Goal: Task Accomplishment & Management: Use online tool/utility

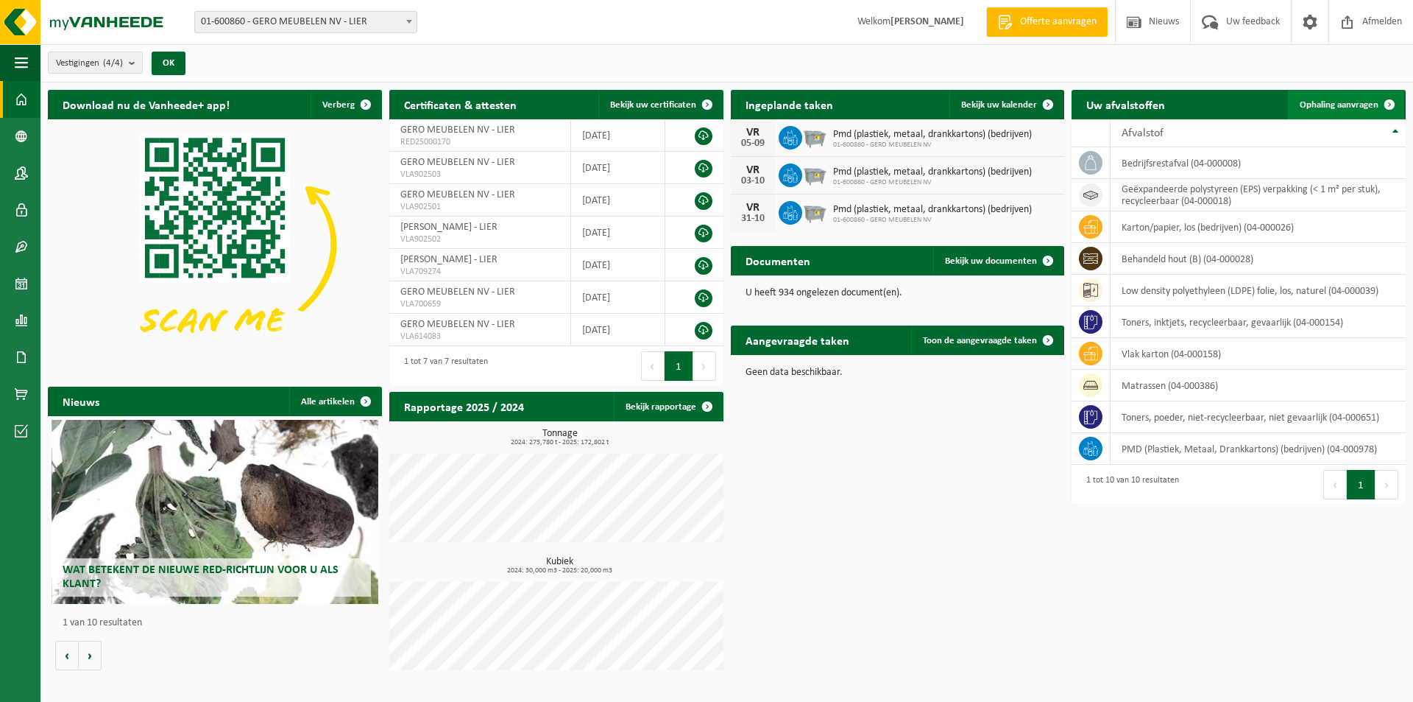
click at [1338, 100] on span "Ophaling aanvragen" at bounding box center [1339, 105] width 79 height 10
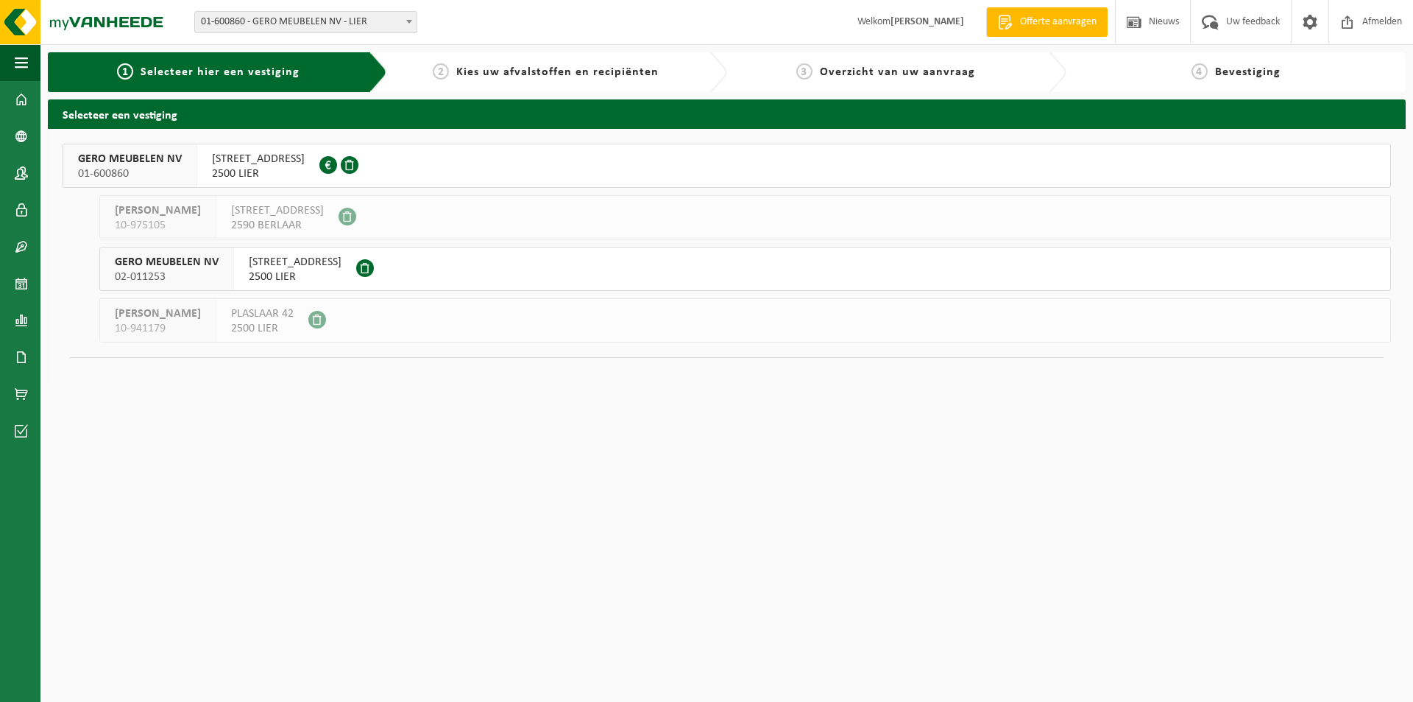
click at [305, 163] on span "[STREET_ADDRESS]" at bounding box center [258, 159] width 93 height 15
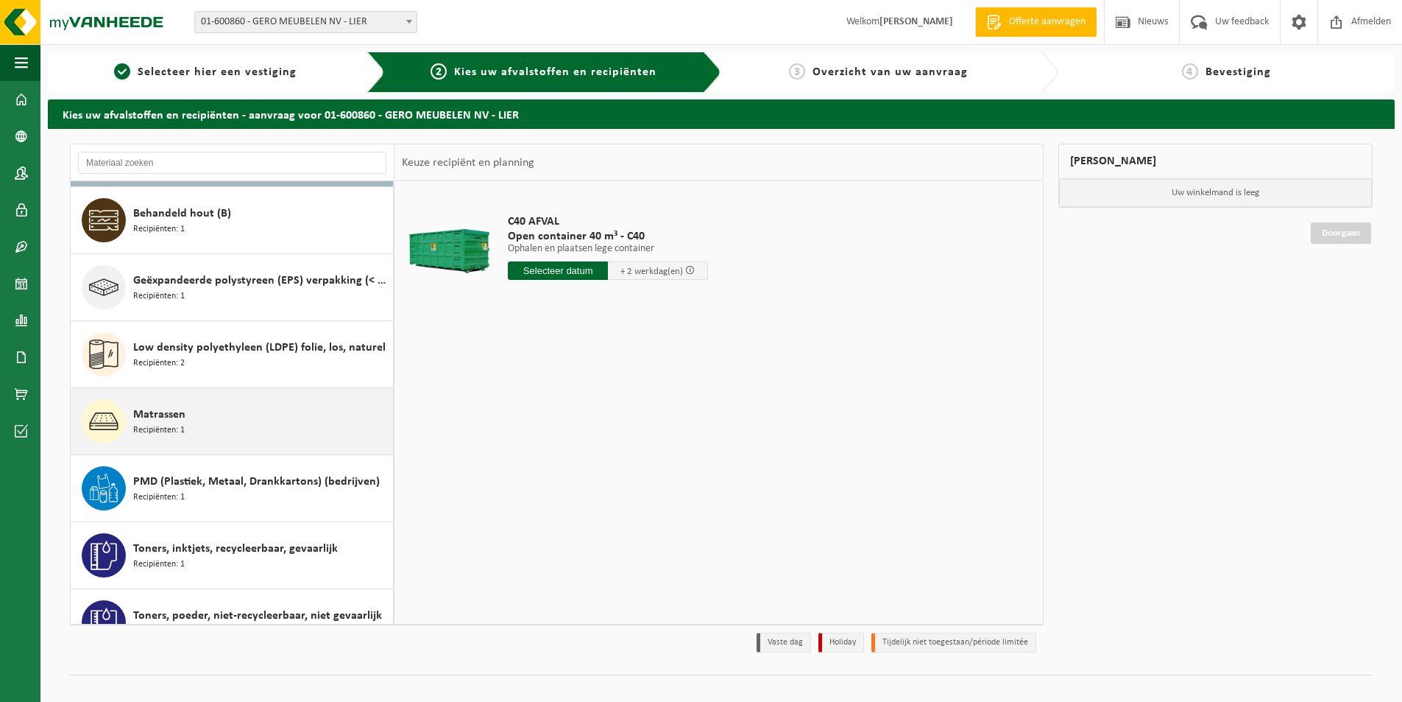
scroll to position [160, 0]
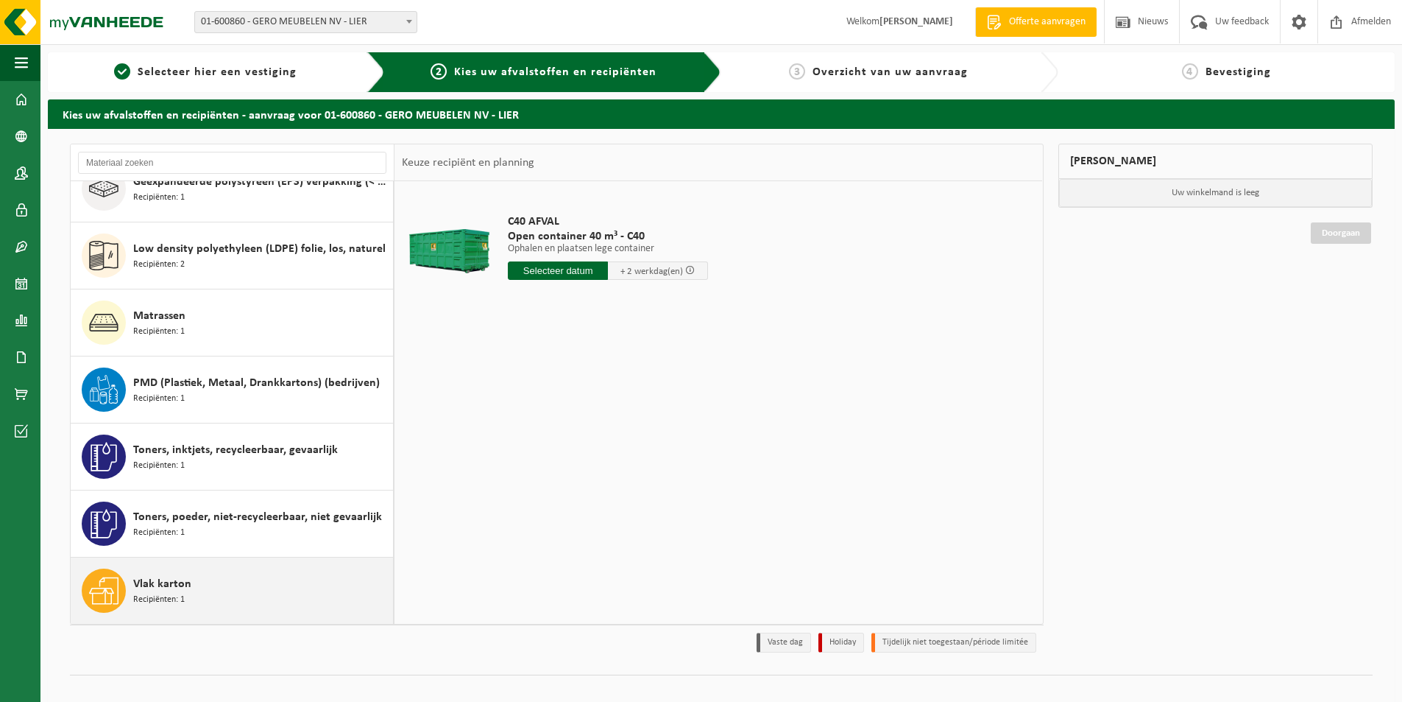
drag, startPoint x: 285, startPoint y: 589, endPoint x: 295, endPoint y: 588, distance: 10.3
click at [287, 588] on div "Vlak karton Recipiënten: 1" at bounding box center [261, 590] width 256 height 44
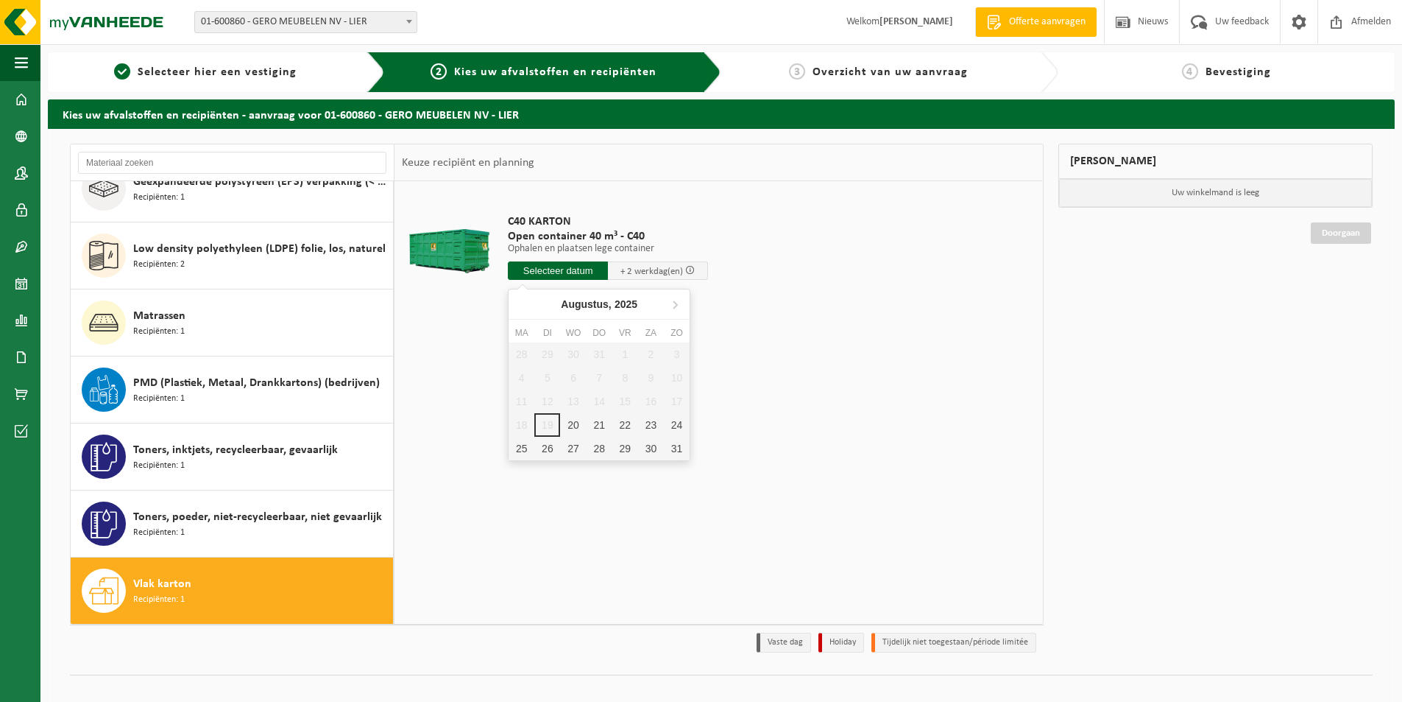
click at [587, 264] on input "text" at bounding box center [558, 270] width 100 height 18
click at [573, 420] on div "20" at bounding box center [573, 425] width 26 height 24
type input "Van 2025-08-20"
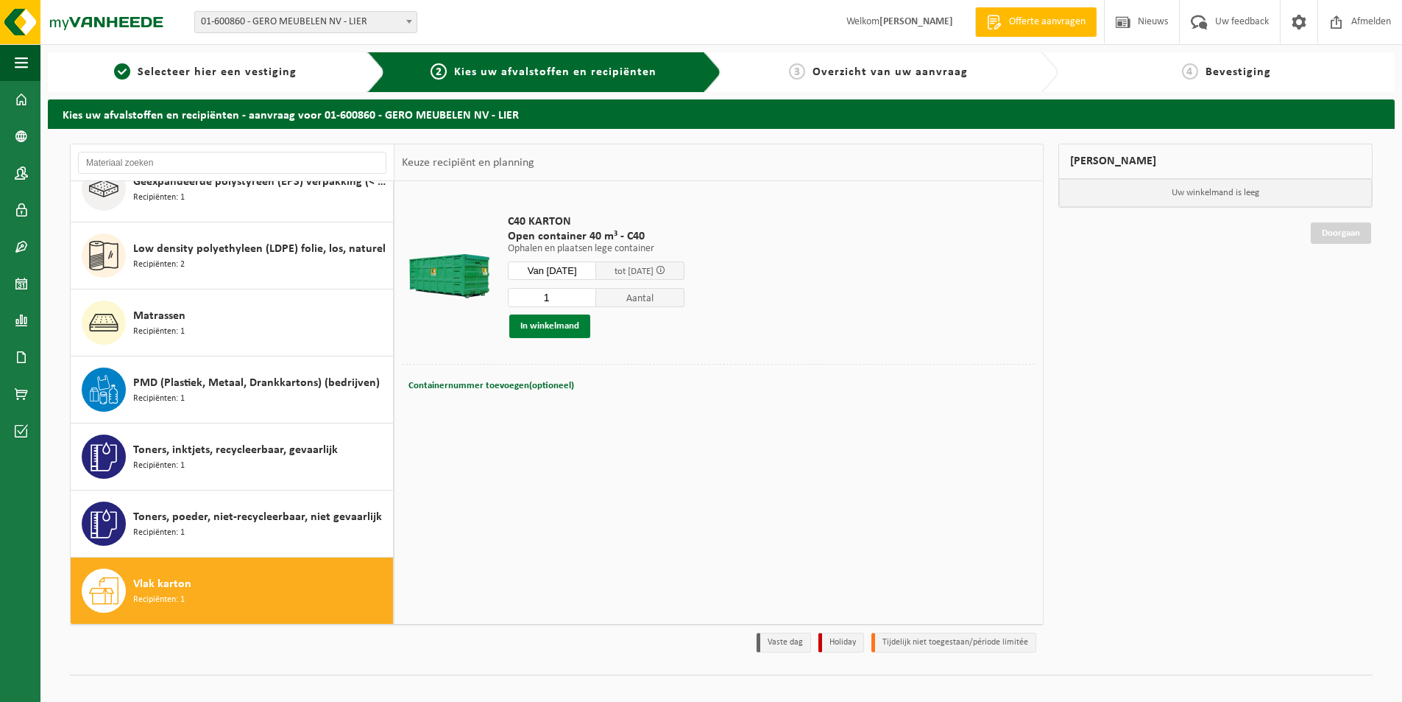
click at [545, 324] on button "In winkelmand" at bounding box center [549, 326] width 81 height 24
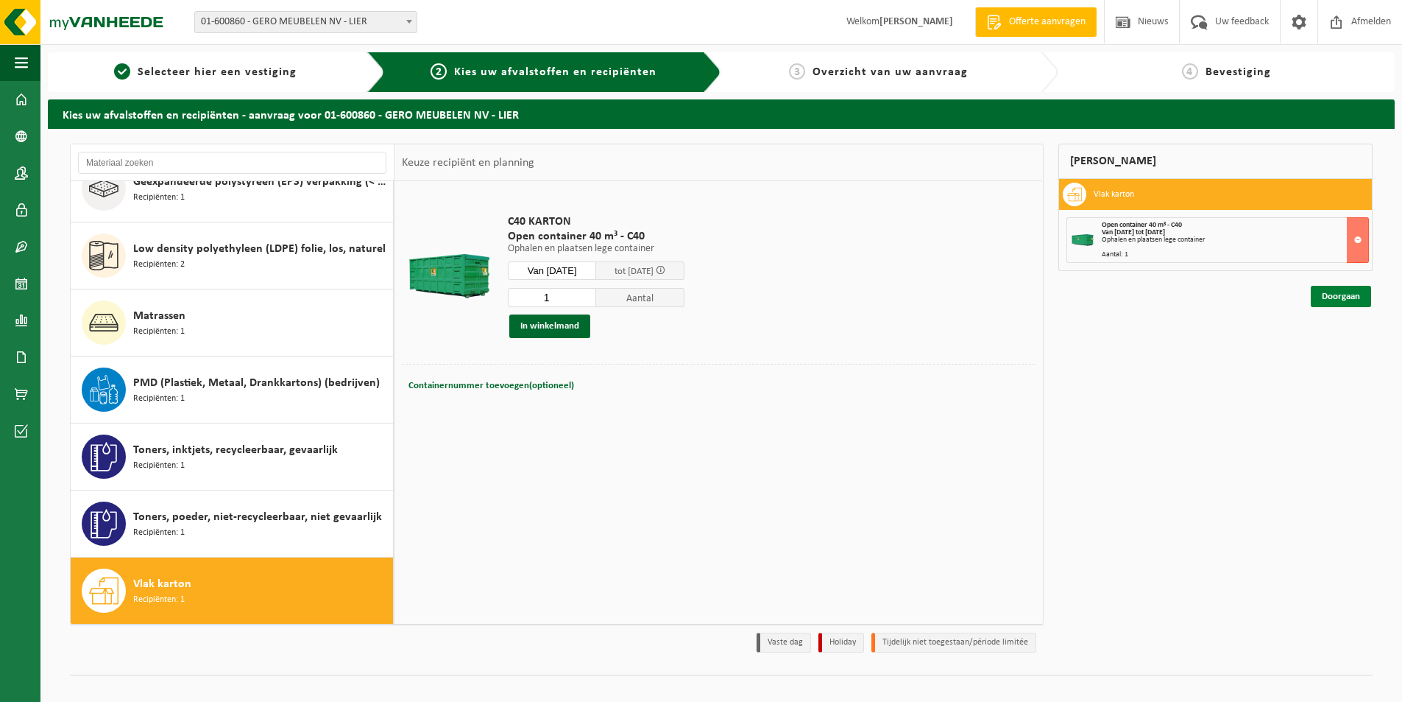
click at [1350, 294] on link "Doorgaan" at bounding box center [1341, 296] width 60 height 21
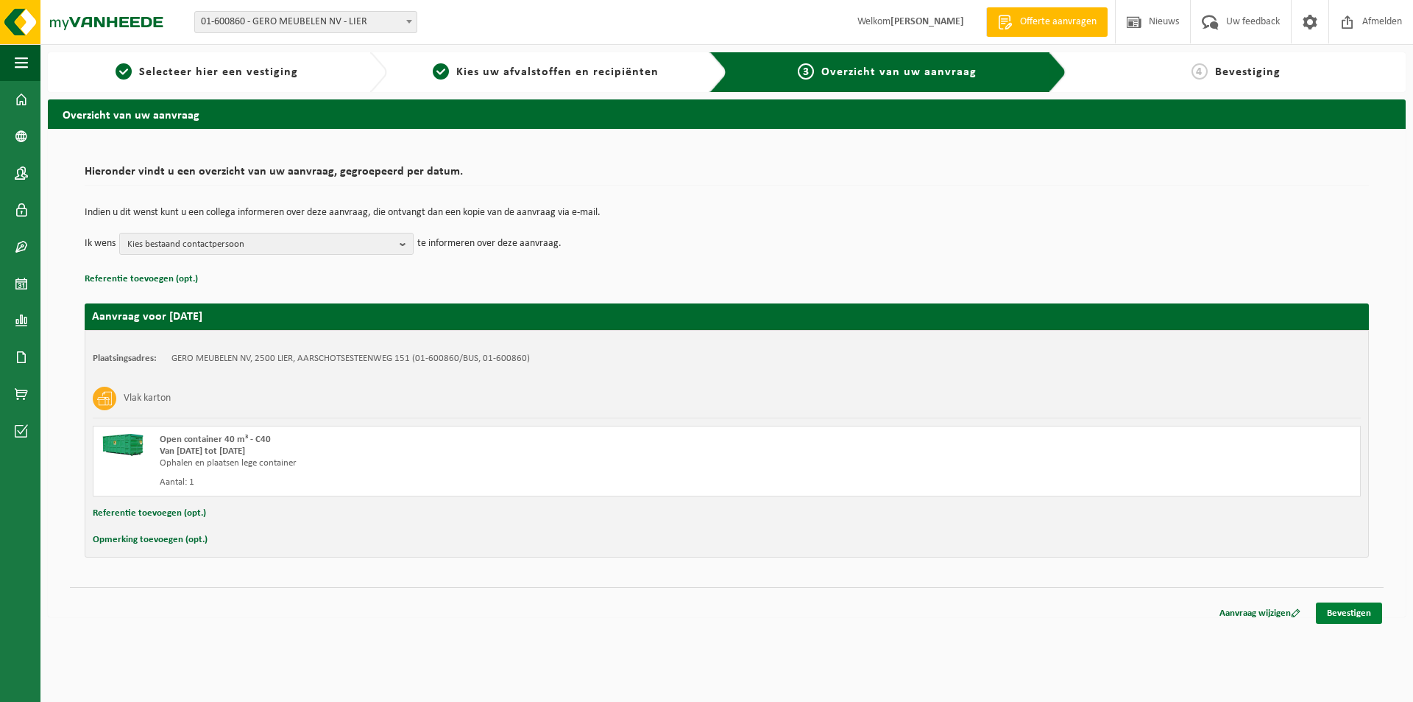
click at [1344, 609] on link "Bevestigen" at bounding box center [1349, 612] width 66 height 21
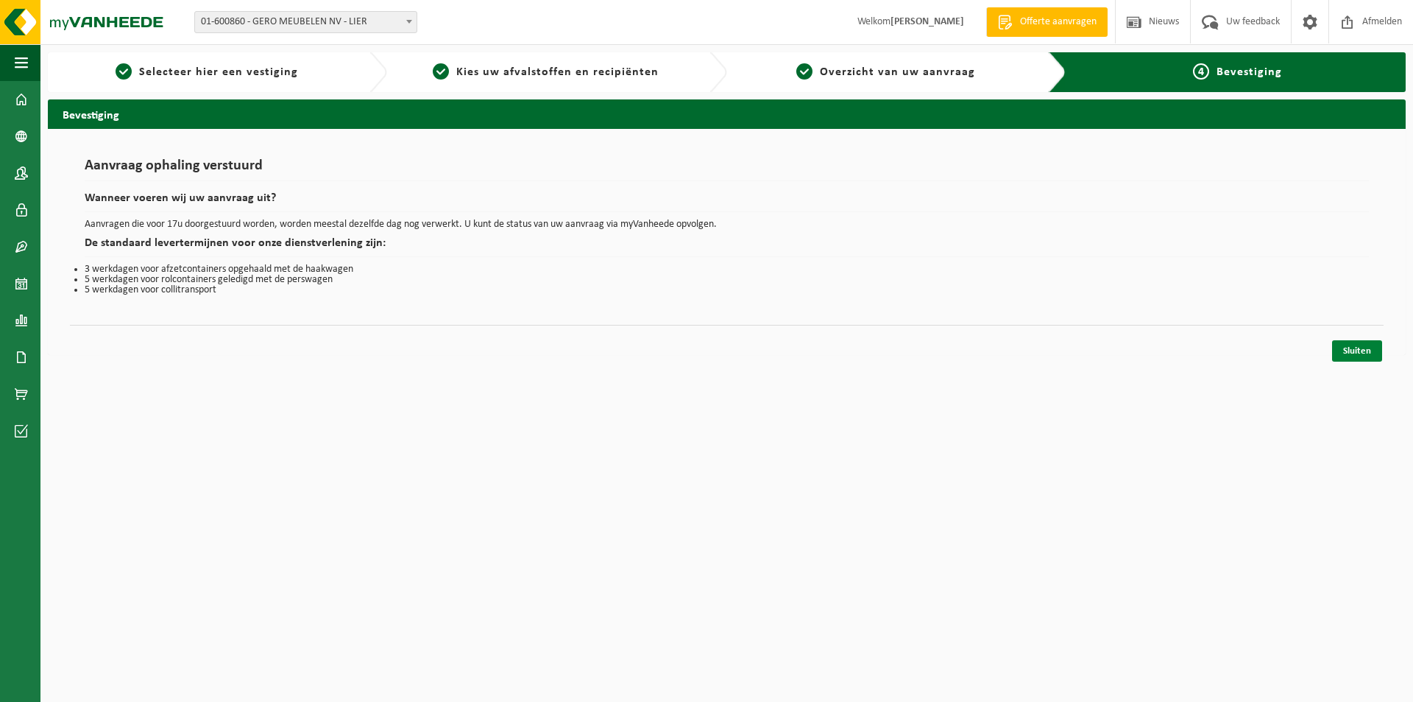
click at [1357, 348] on link "Sluiten" at bounding box center [1357, 350] width 50 height 21
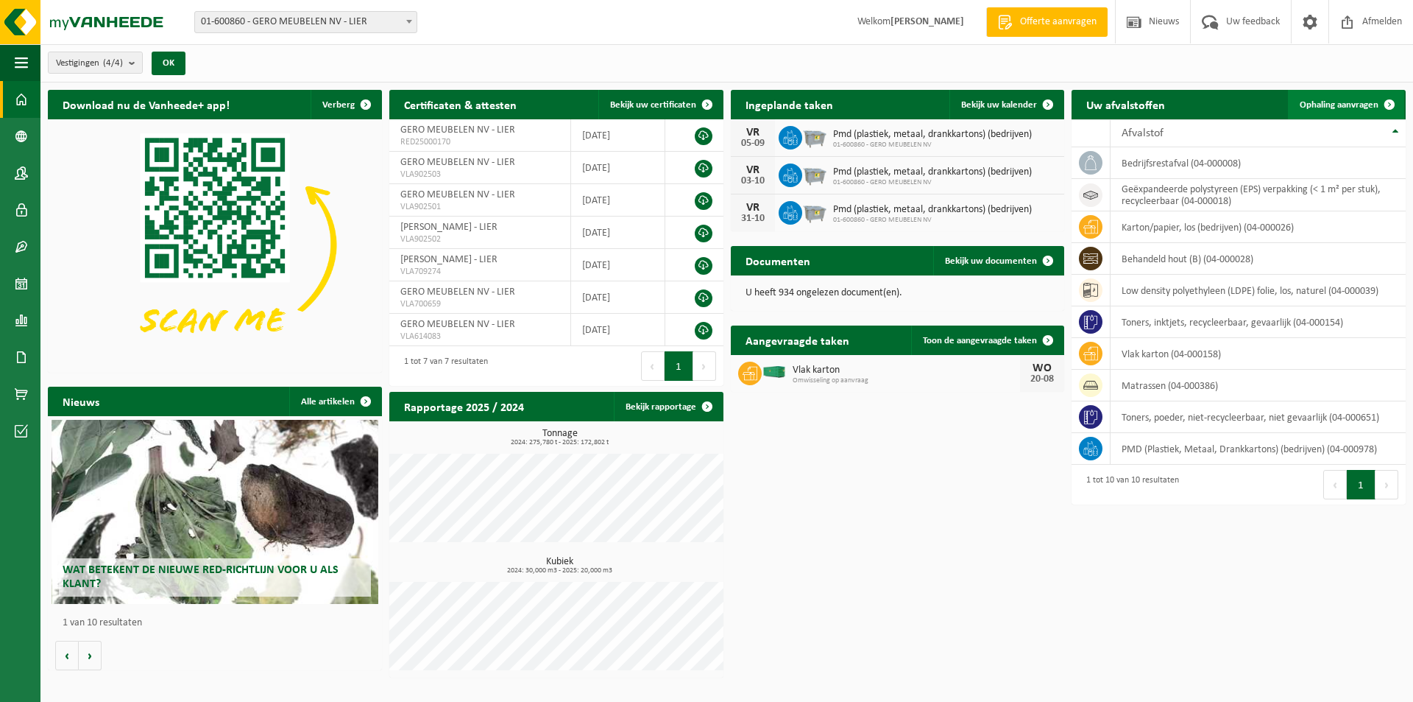
click at [1328, 104] on span "Ophaling aanvragen" at bounding box center [1339, 105] width 79 height 10
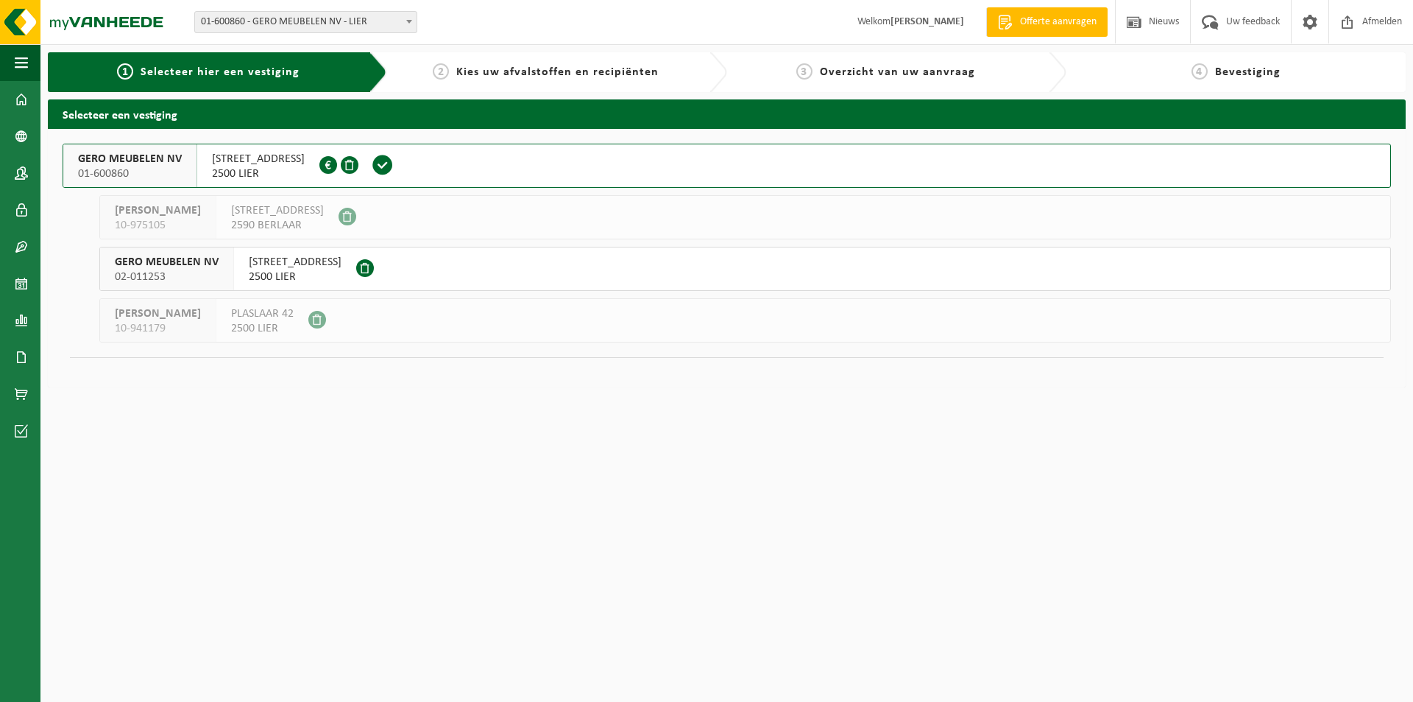
click at [394, 163] on span at bounding box center [383, 165] width 22 height 22
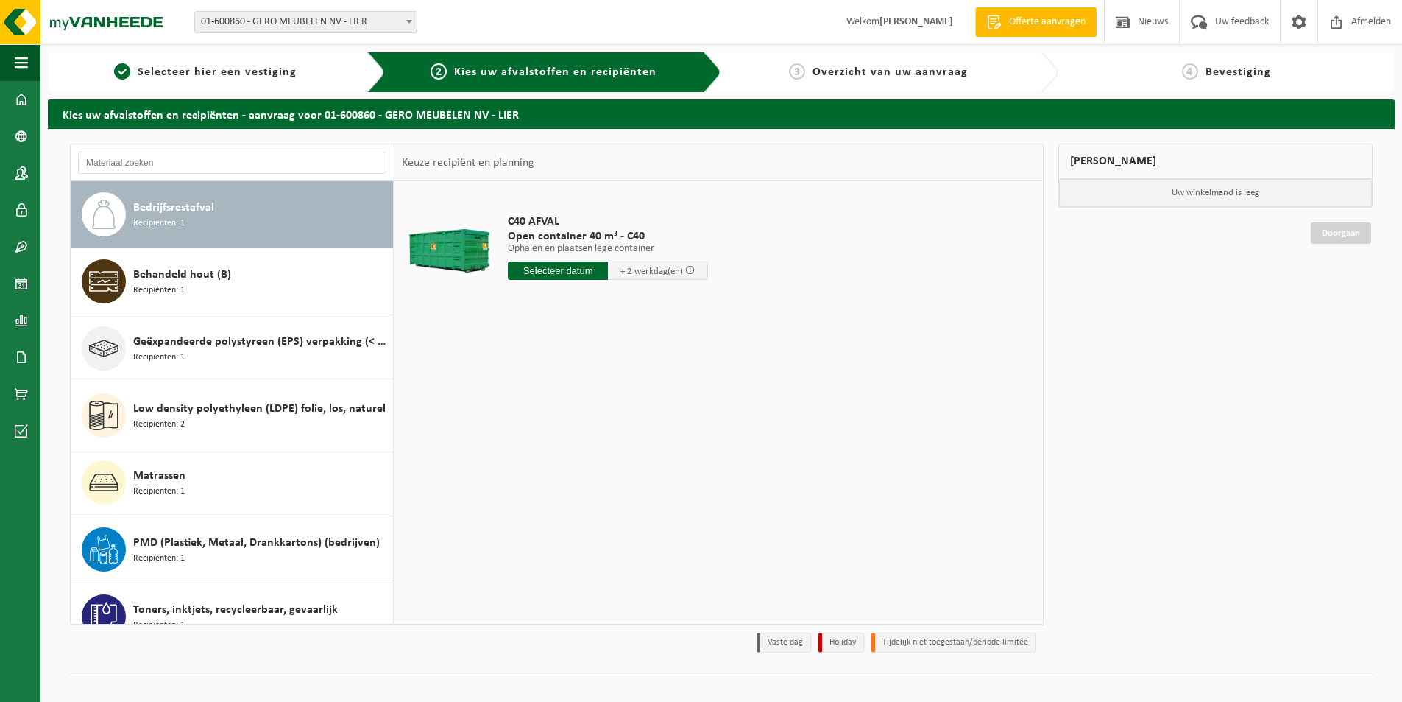
click at [232, 216] on div "Bedrijfsrestafval Recipiënten: 1" at bounding box center [261, 214] width 256 height 44
click at [590, 269] on input "text" at bounding box center [558, 270] width 100 height 18
click at [597, 424] on div "21" at bounding box center [600, 425] width 26 height 24
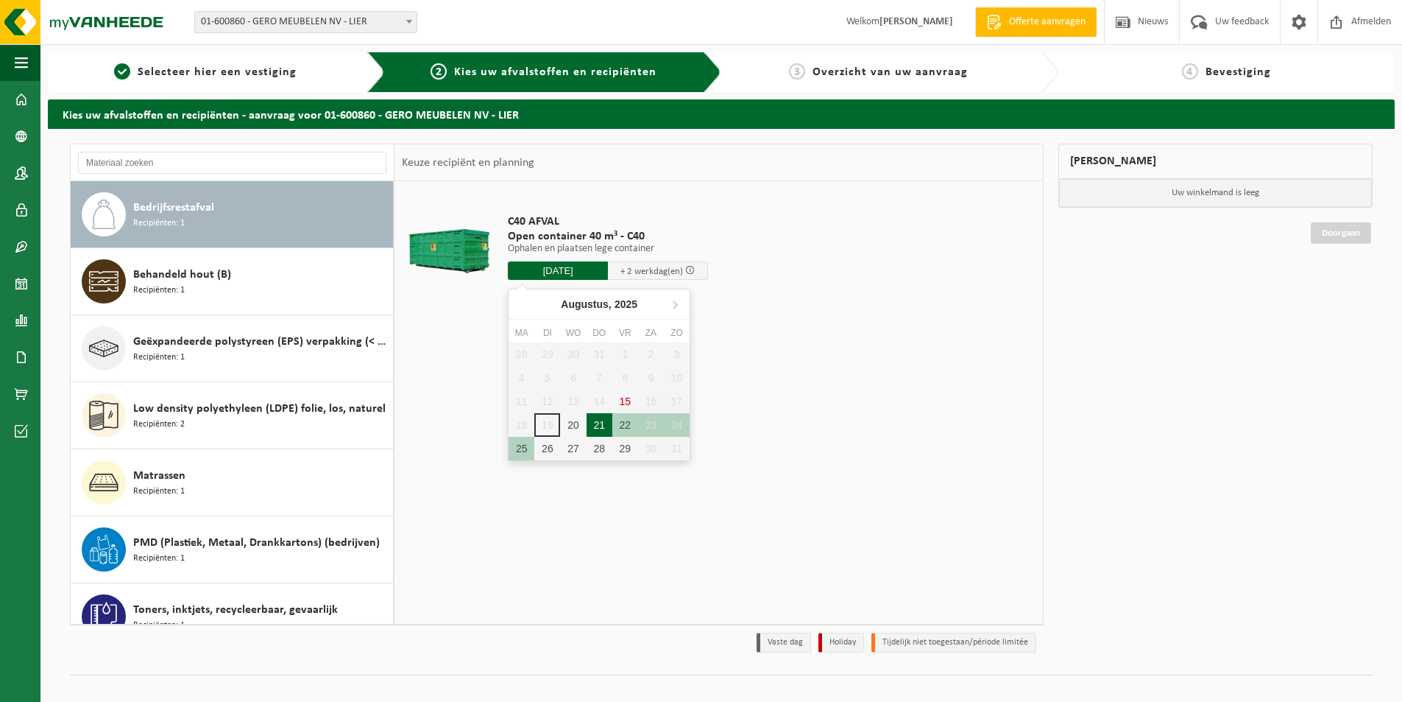
type input "Van 2025-08-21"
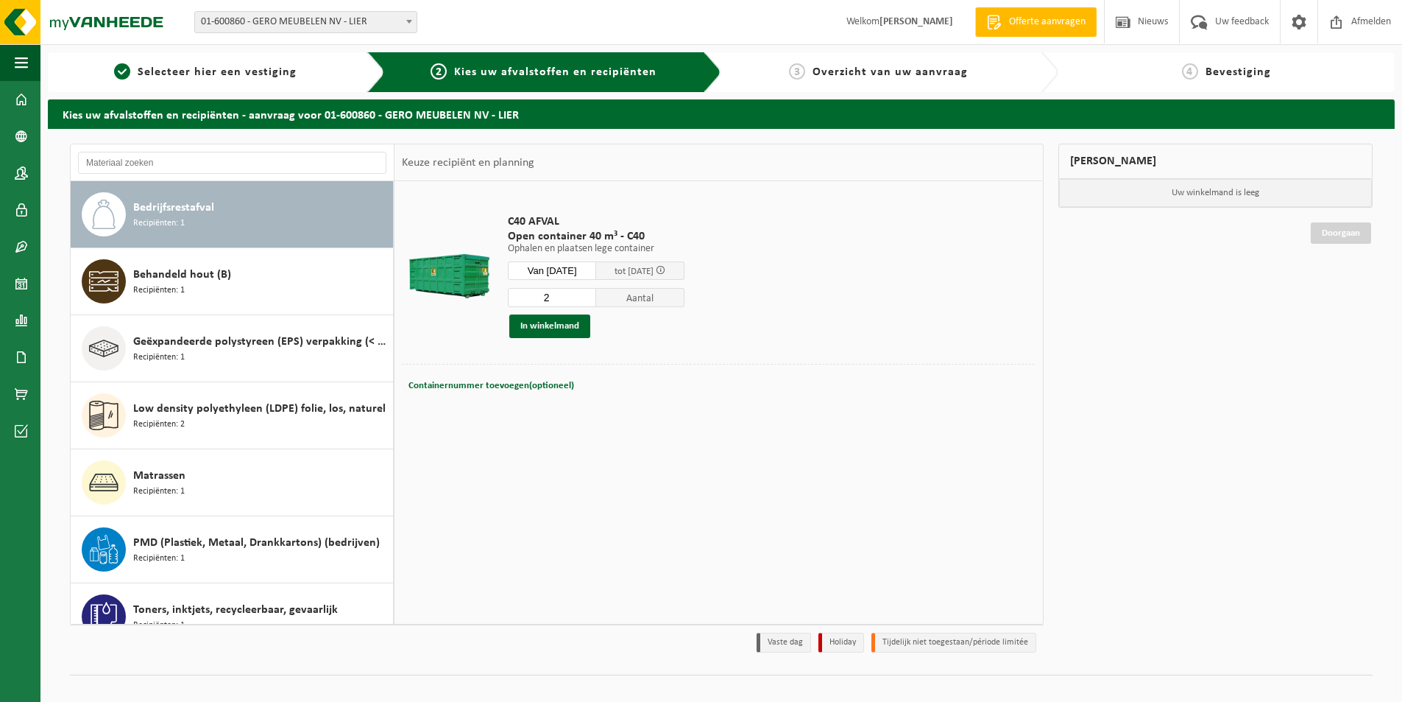
type input "2"
click at [596, 297] on input "2" at bounding box center [552, 297] width 88 height 19
click at [525, 382] on span "Containernummer toevoegen(optioneel)" at bounding box center [492, 386] width 166 height 10
type input "c"
type input "C40-1714"
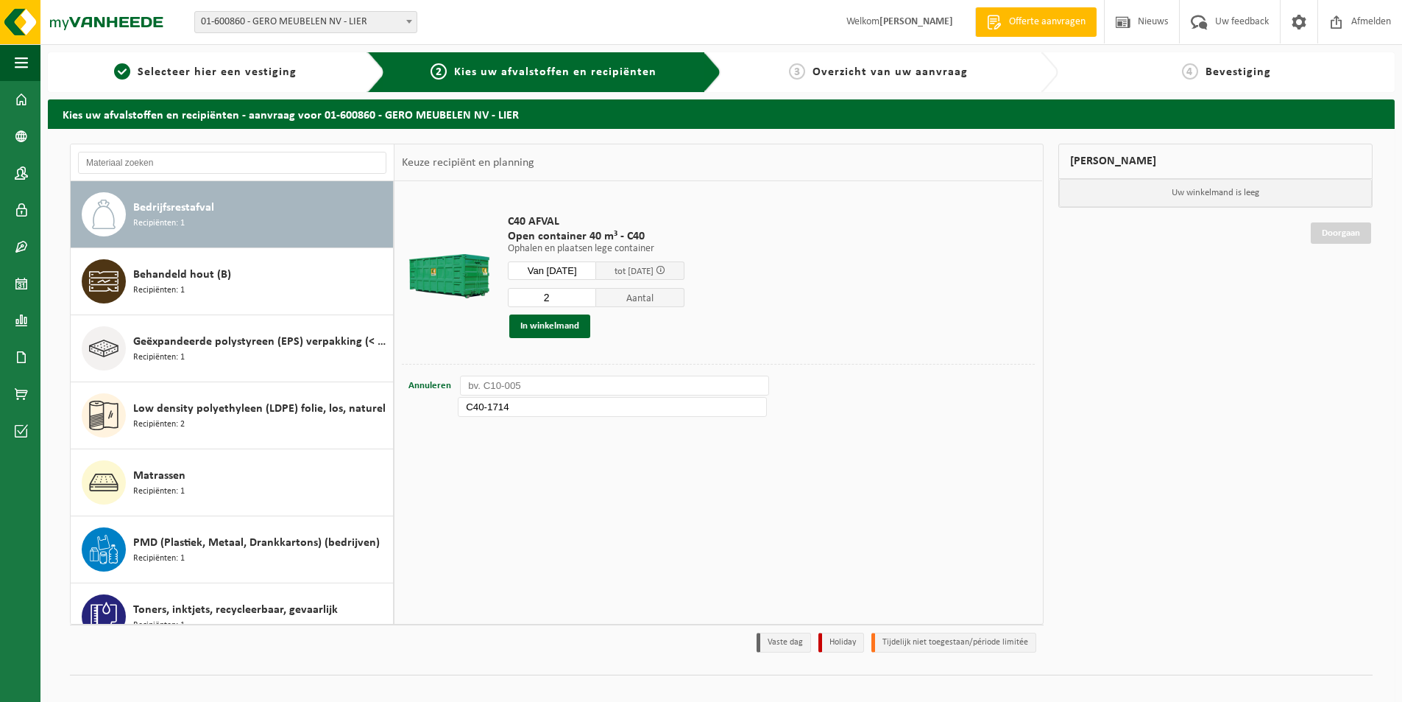
click at [536, 384] on input "text" at bounding box center [614, 385] width 309 height 20
type input "C40-081"
click at [551, 322] on button "In winkelmand" at bounding box center [549, 326] width 81 height 24
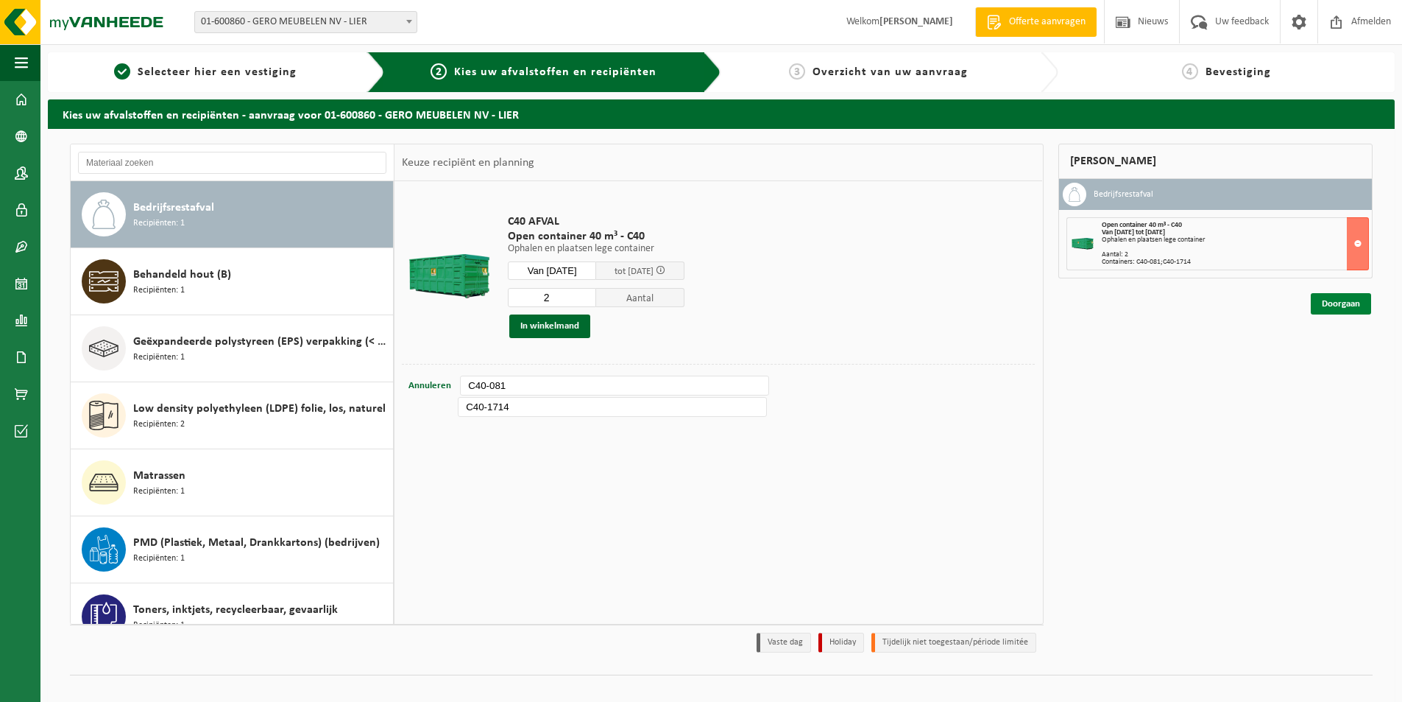
click at [1351, 302] on link "Doorgaan" at bounding box center [1341, 303] width 60 height 21
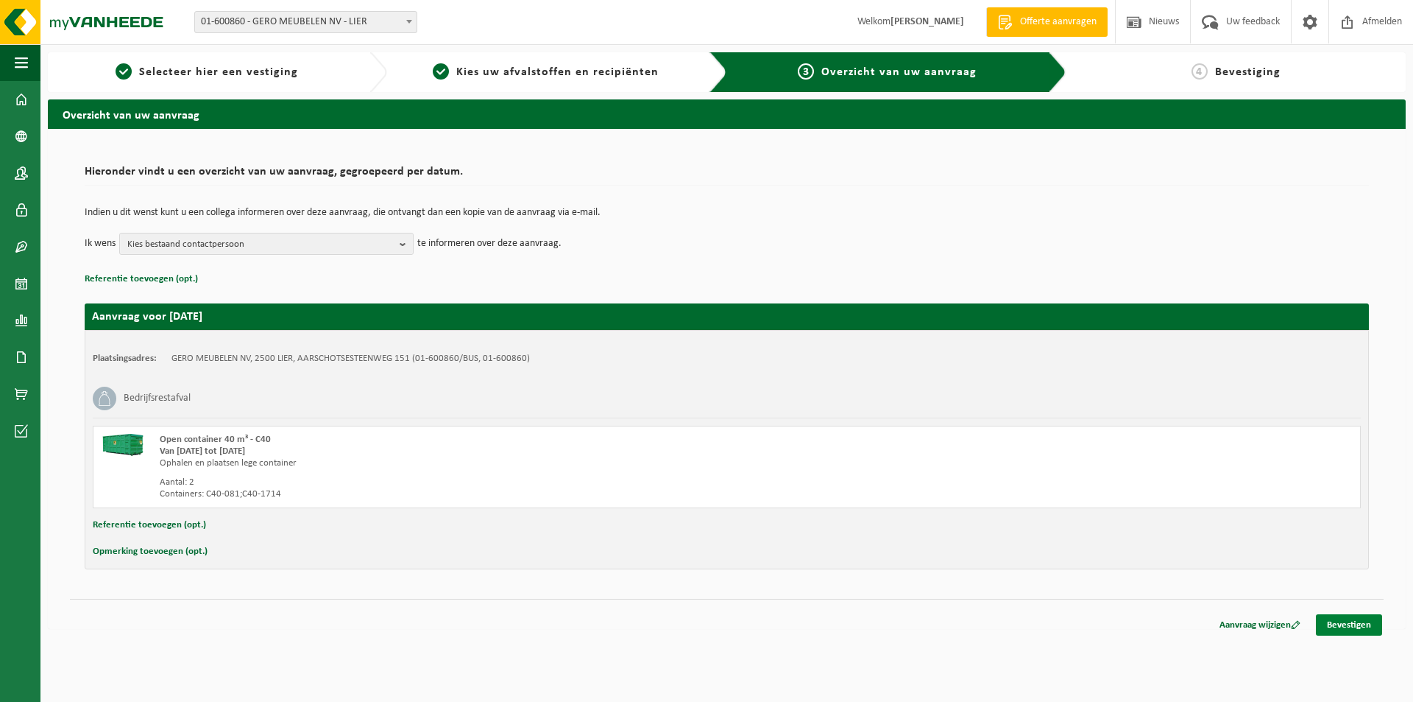
click at [1352, 625] on link "Bevestigen" at bounding box center [1349, 624] width 66 height 21
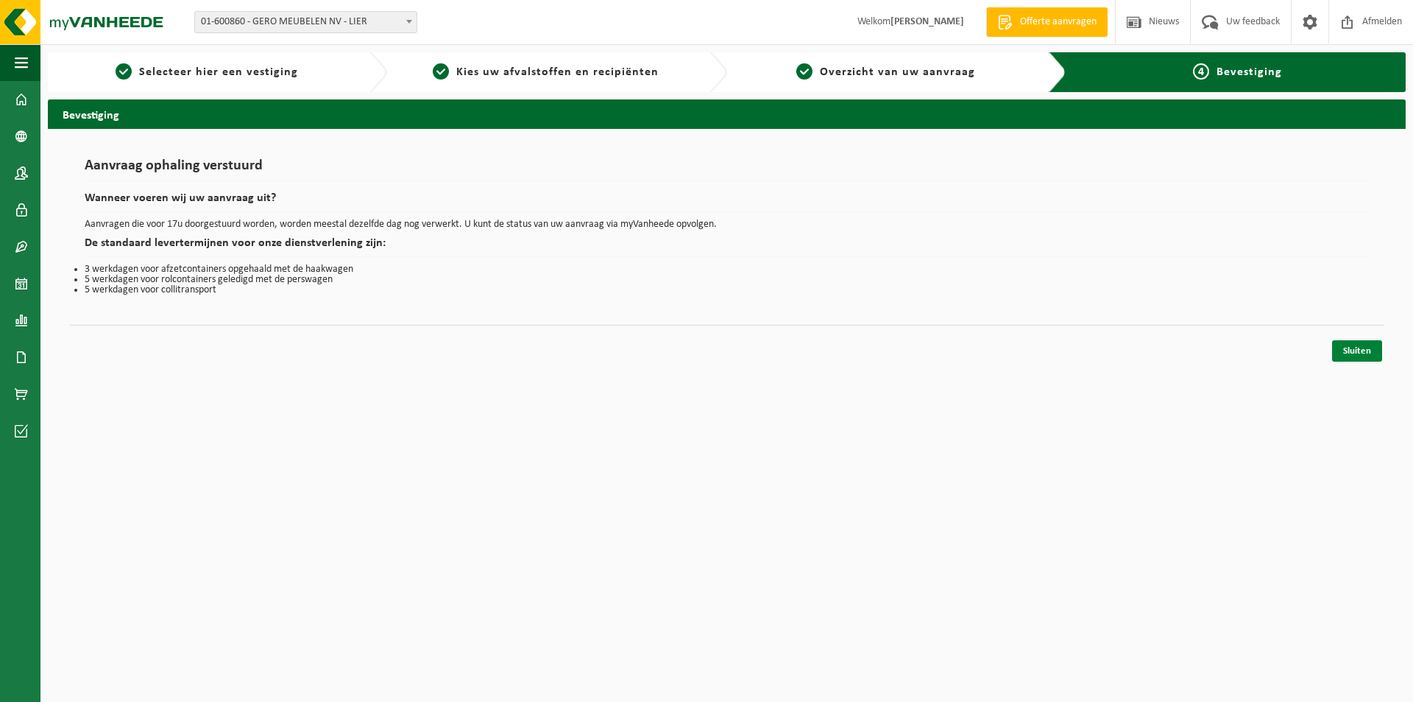
click at [1353, 347] on link "Sluiten" at bounding box center [1357, 350] width 50 height 21
